Goal: Navigation & Orientation: Find specific page/section

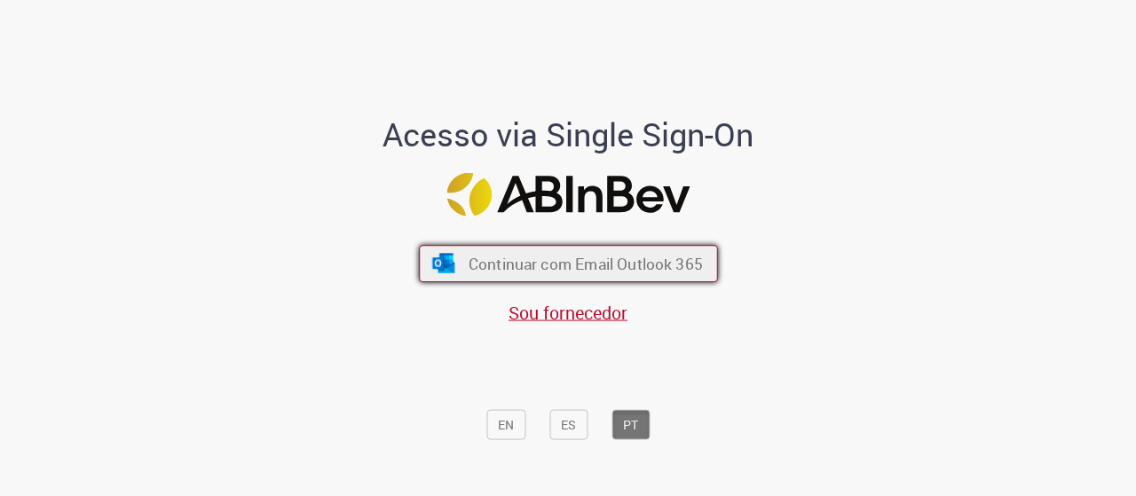
click at [643, 263] on span "Continuar com Email Outlook 365" at bounding box center [585, 263] width 234 height 20
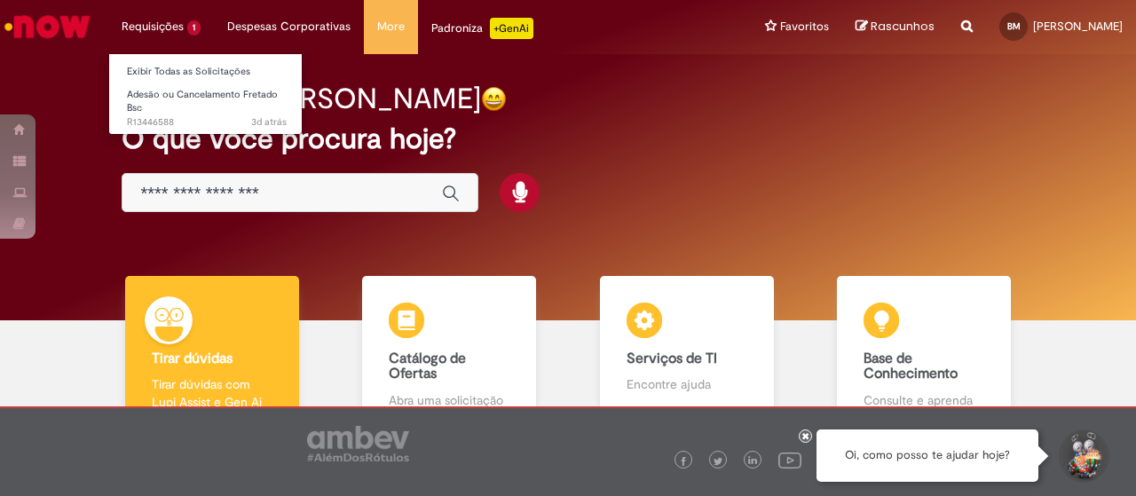
click at [141, 37] on li "Requisições 1 Exibir Todas as Solicitações Adesão ou Cancelamento Fretado Bsc 3…" at bounding box center [161, 26] width 106 height 53
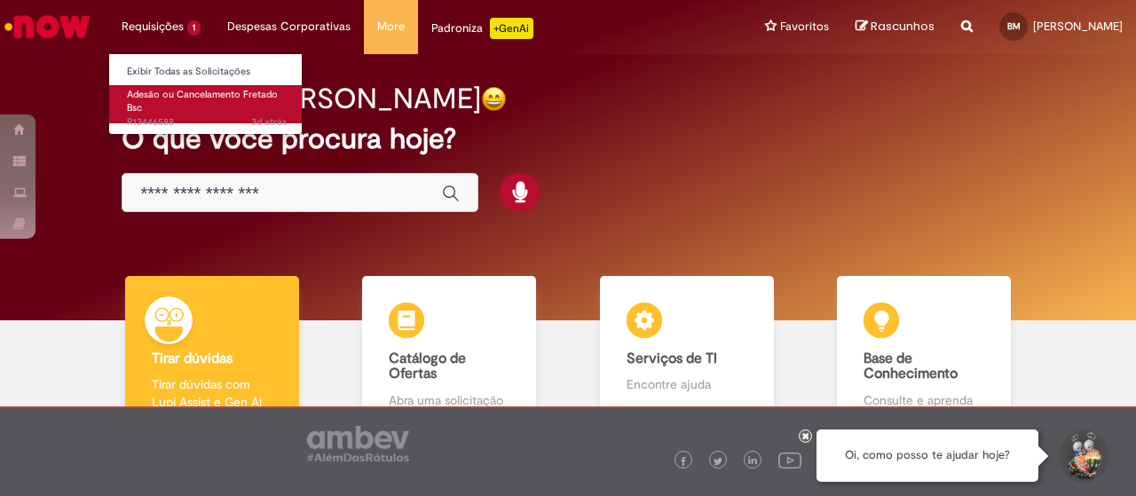
click at [157, 102] on link "Adesão ou Cancelamento Fretado Bsc 3d atrás 3 dias atrás R13446588" at bounding box center [206, 104] width 195 height 38
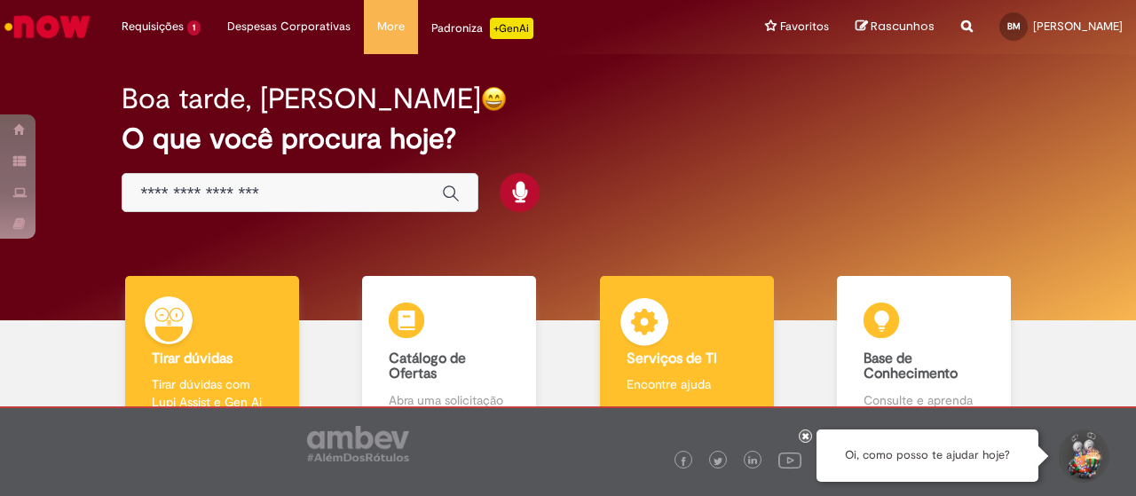
click at [637, 372] on div "Serviços de TI Serviços de TI Encontre ajuda" at bounding box center [687, 353] width 174 height 154
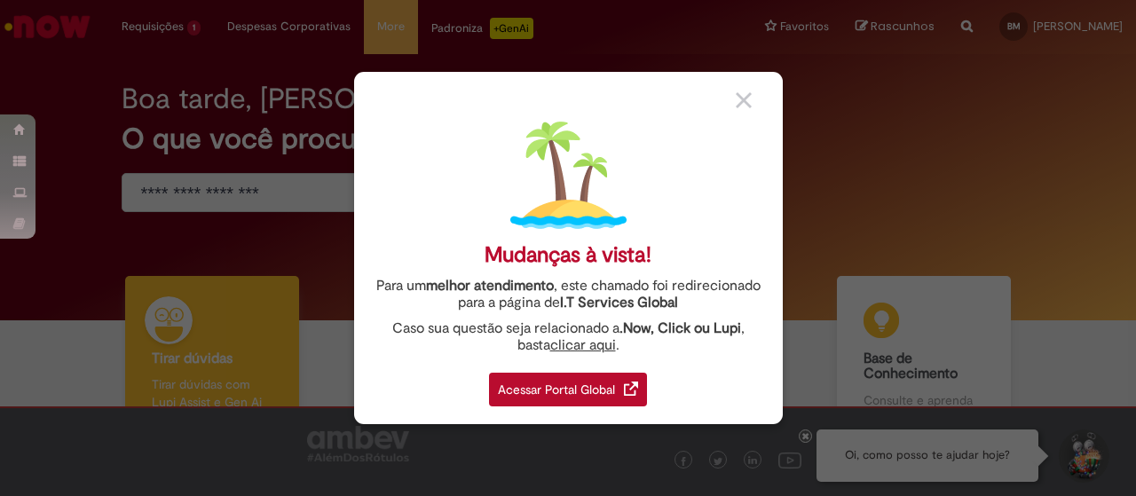
click at [600, 383] on div "Acessar Portal Global" at bounding box center [568, 390] width 158 height 34
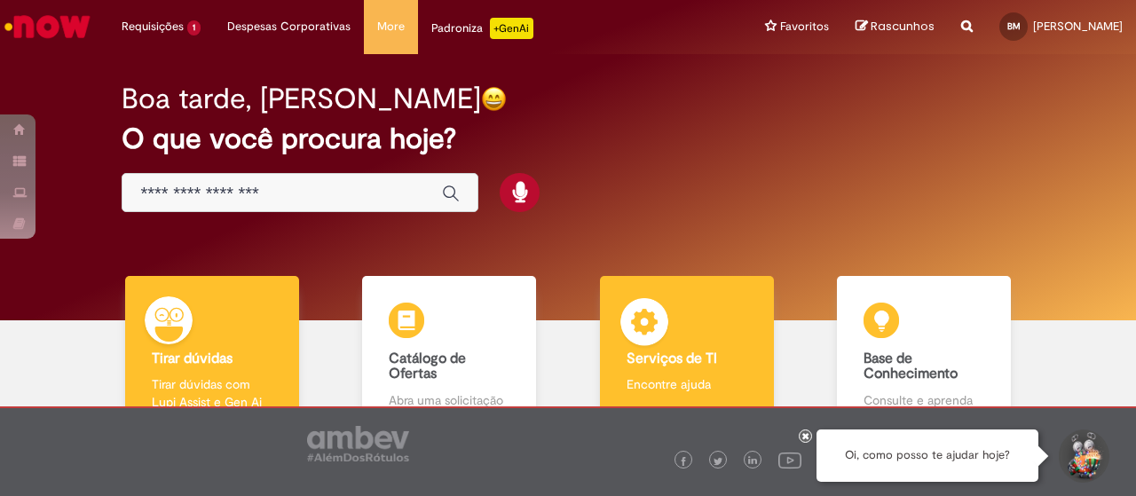
click at [673, 350] on b "Serviços de TI" at bounding box center [671, 359] width 91 height 18
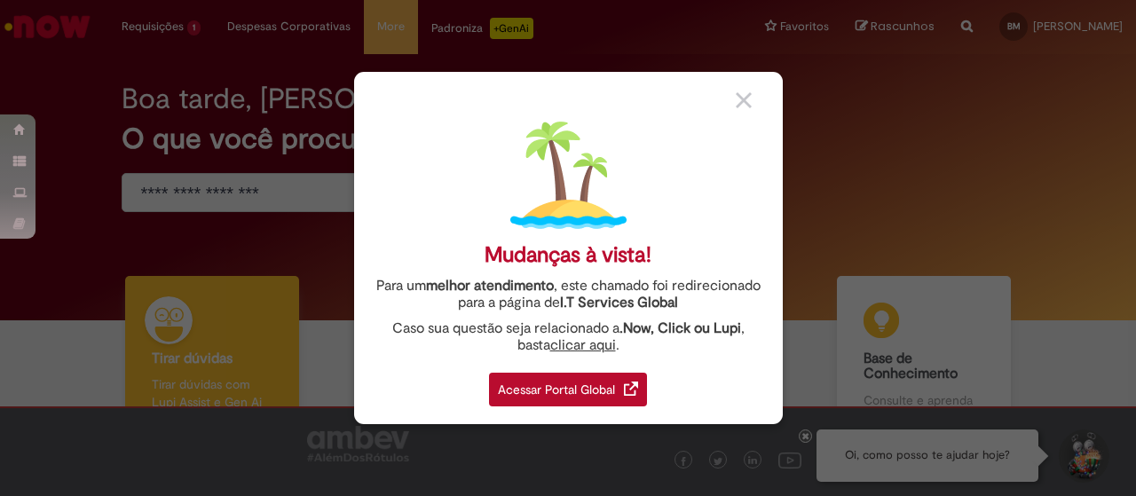
click at [594, 397] on div "Acessar Portal Global" at bounding box center [568, 390] width 158 height 34
